Goal: Entertainment & Leisure: Consume media (video, audio)

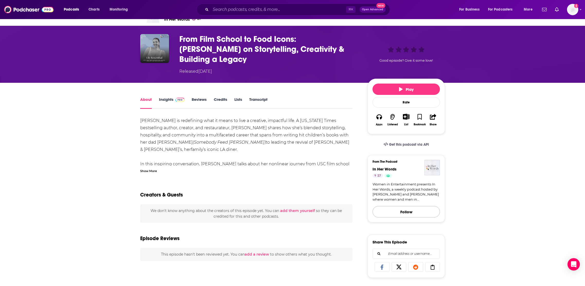
scroll to position [11, 0]
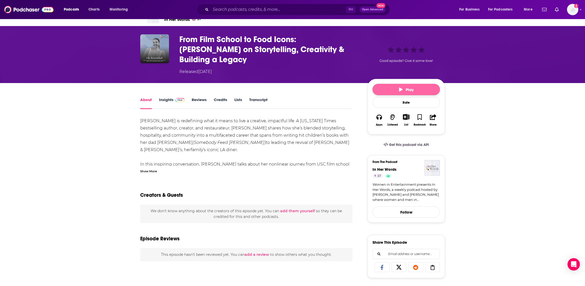
click at [391, 84] on button "Play" at bounding box center [406, 89] width 67 height 11
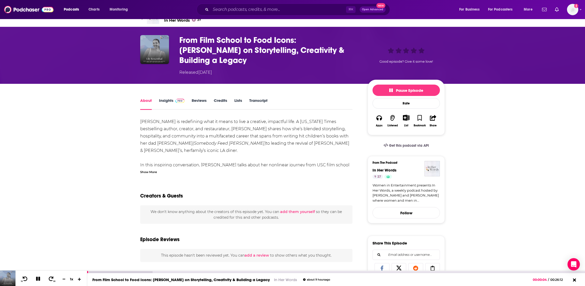
click at [79, 278] on icon at bounding box center [79, 278] width 4 height 3
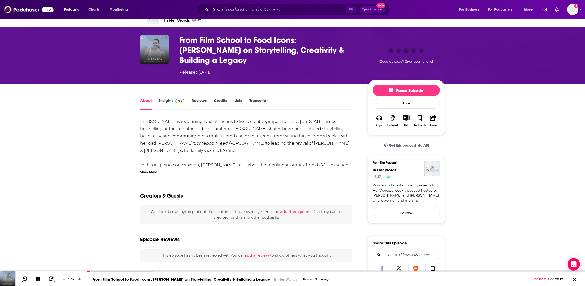
click at [148, 169] on div "Show More" at bounding box center [148, 171] width 17 height 5
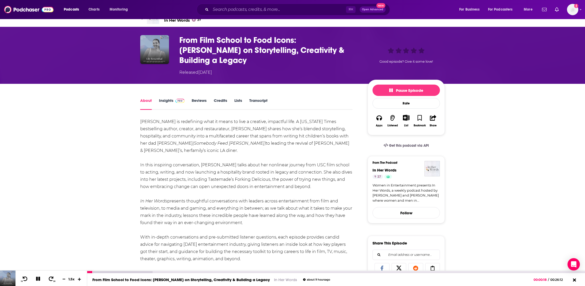
click at [79, 279] on icon at bounding box center [79, 278] width 3 height 3
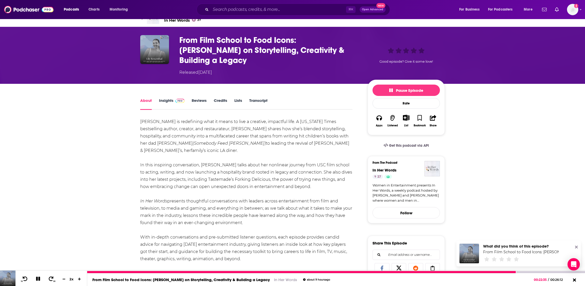
click at [39, 276] on icon at bounding box center [38, 278] width 4 height 4
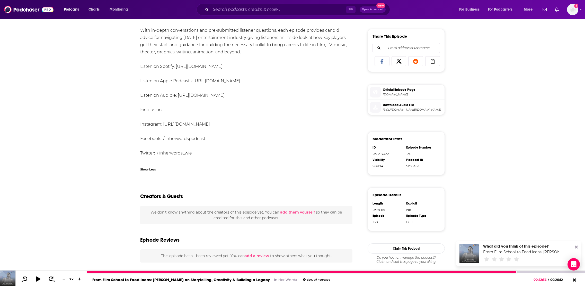
click at [39, 276] on icon at bounding box center [38, 278] width 6 height 5
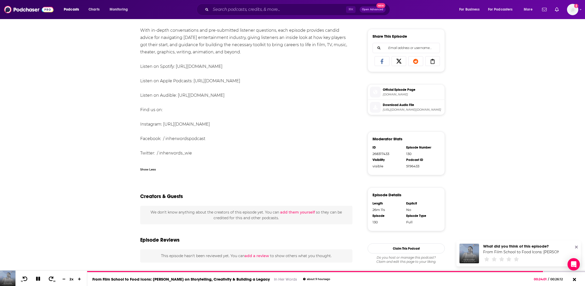
click at [410, 87] on span "Official Episode Page" at bounding box center [413, 89] width 60 height 5
